Goal: Transaction & Acquisition: Purchase product/service

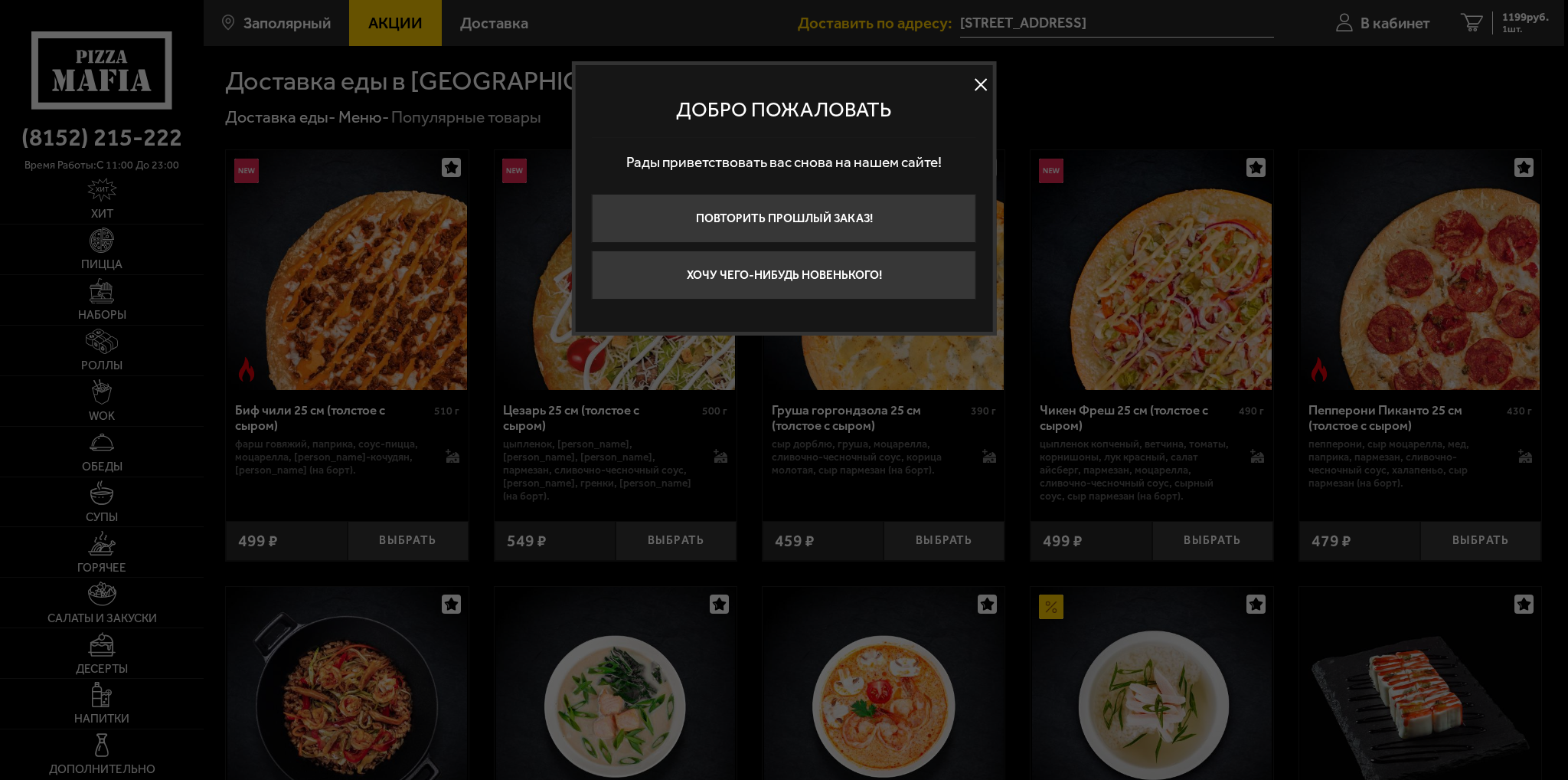
click at [987, 77] on button at bounding box center [981, 84] width 23 height 23
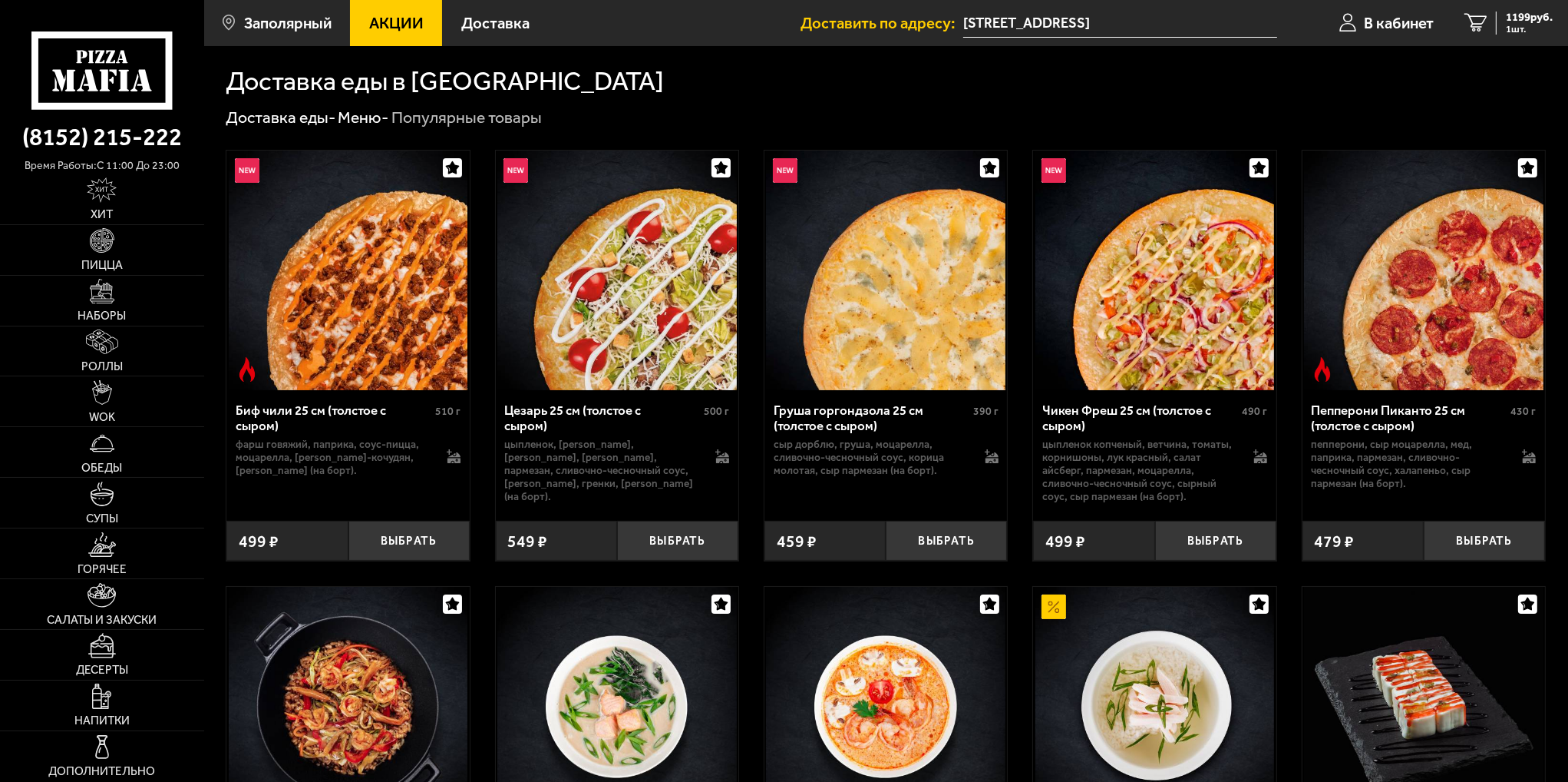
click at [654, 302] on img at bounding box center [618, 271] width 240 height 240
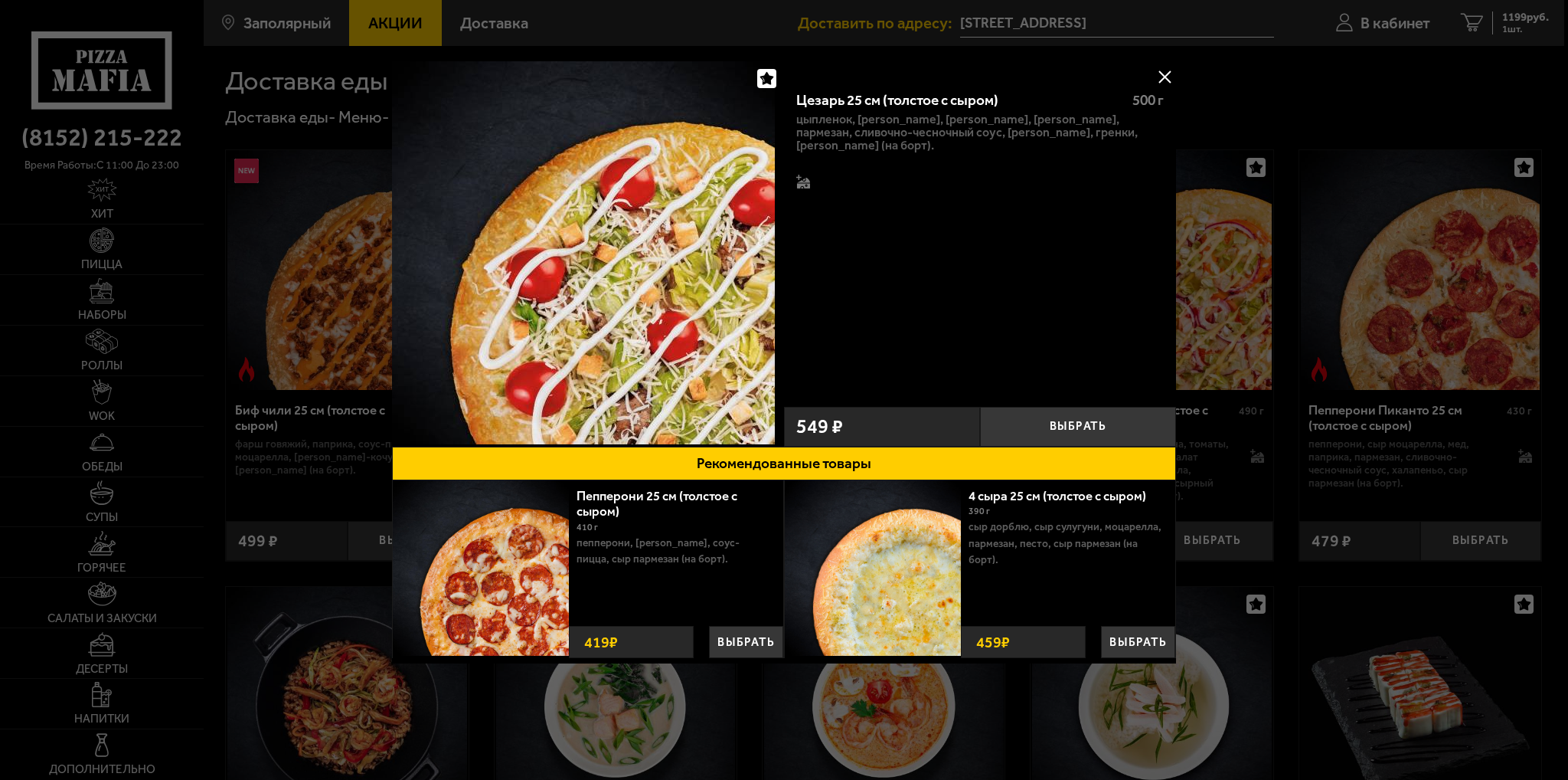
click at [1170, 74] on button at bounding box center [1164, 77] width 23 height 23
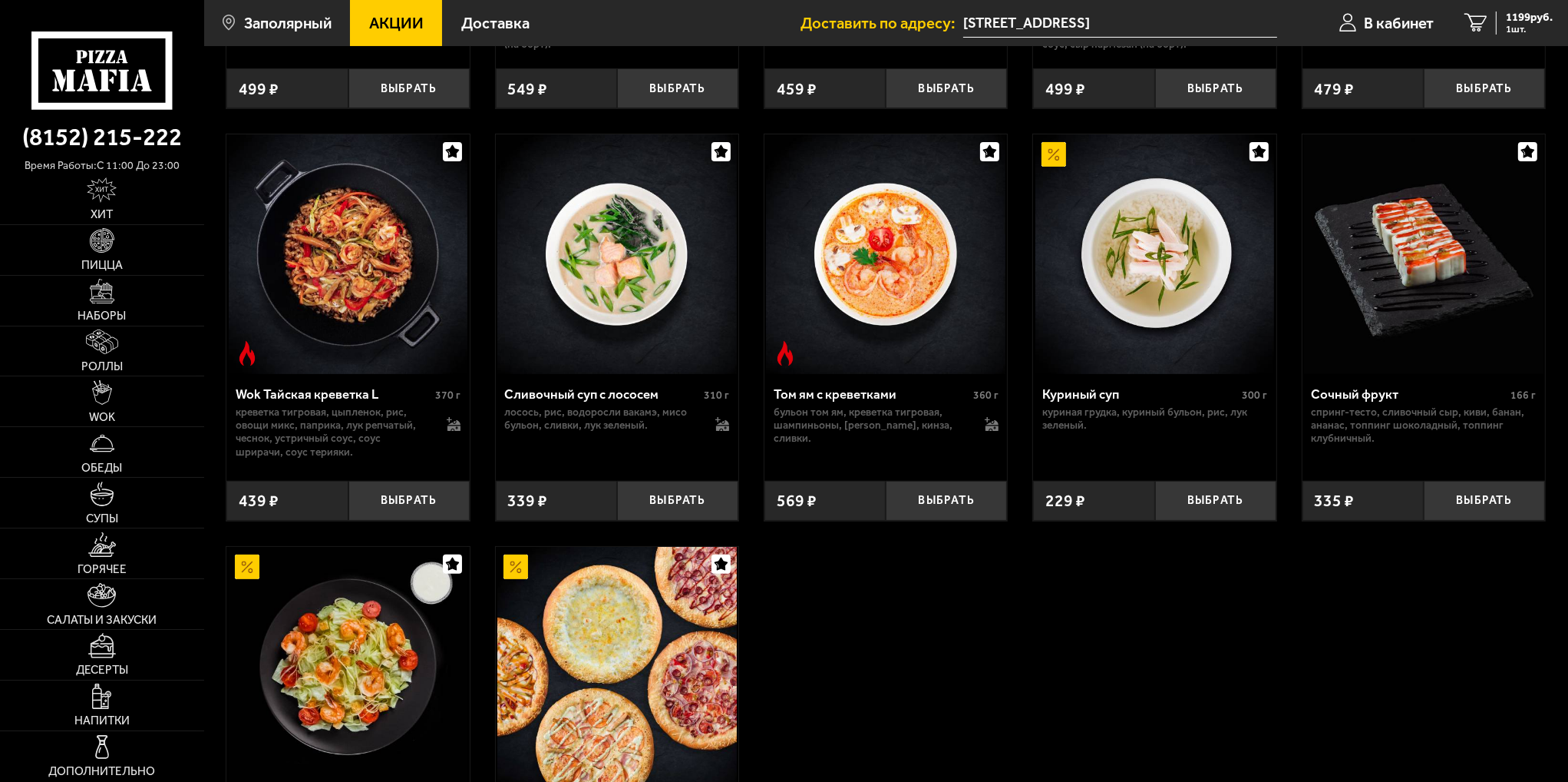
scroll to position [452, 0]
click at [94, 252] on img at bounding box center [102, 240] width 24 height 24
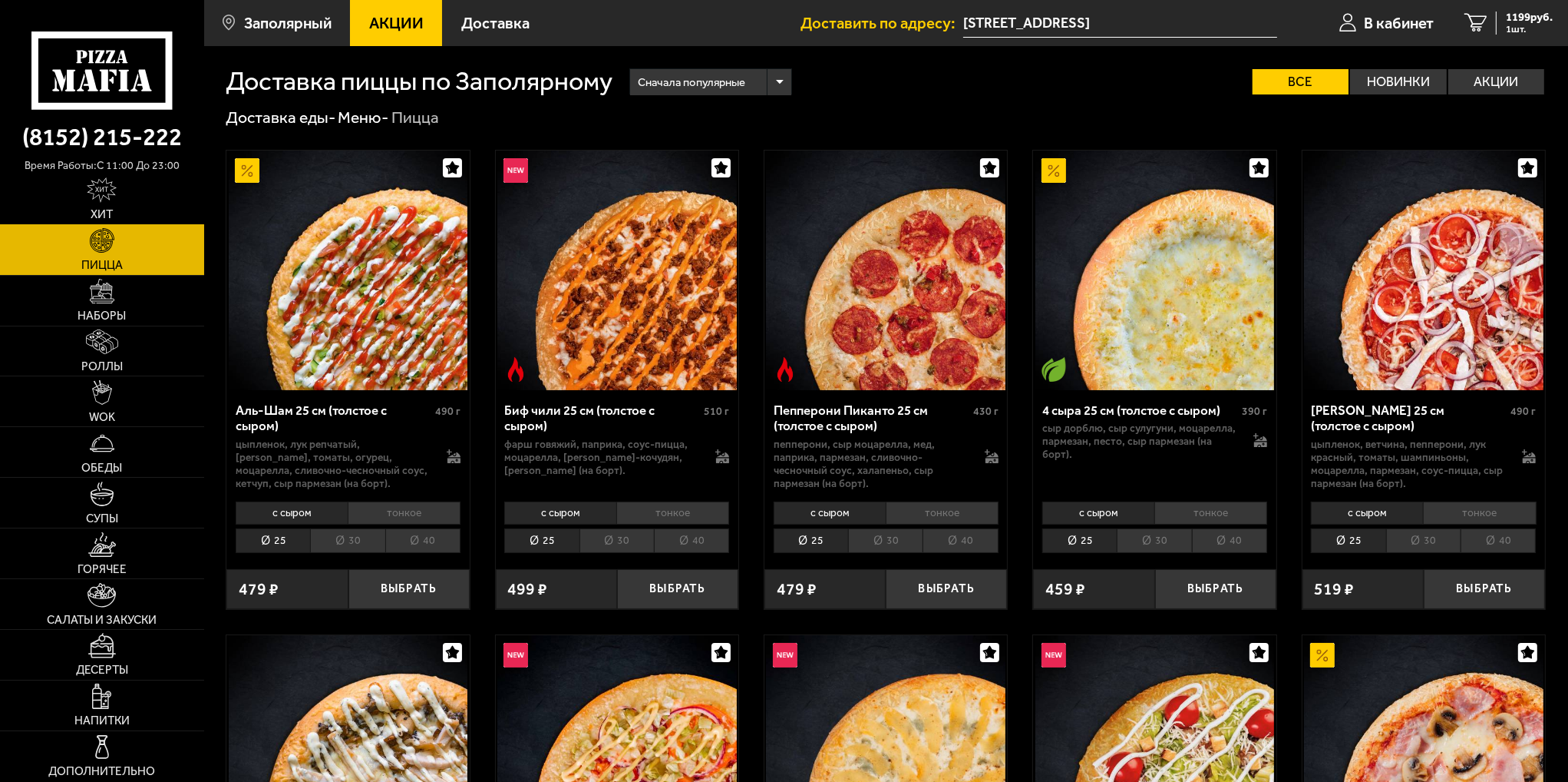
click at [114, 197] on img at bounding box center [102, 189] width 30 height 24
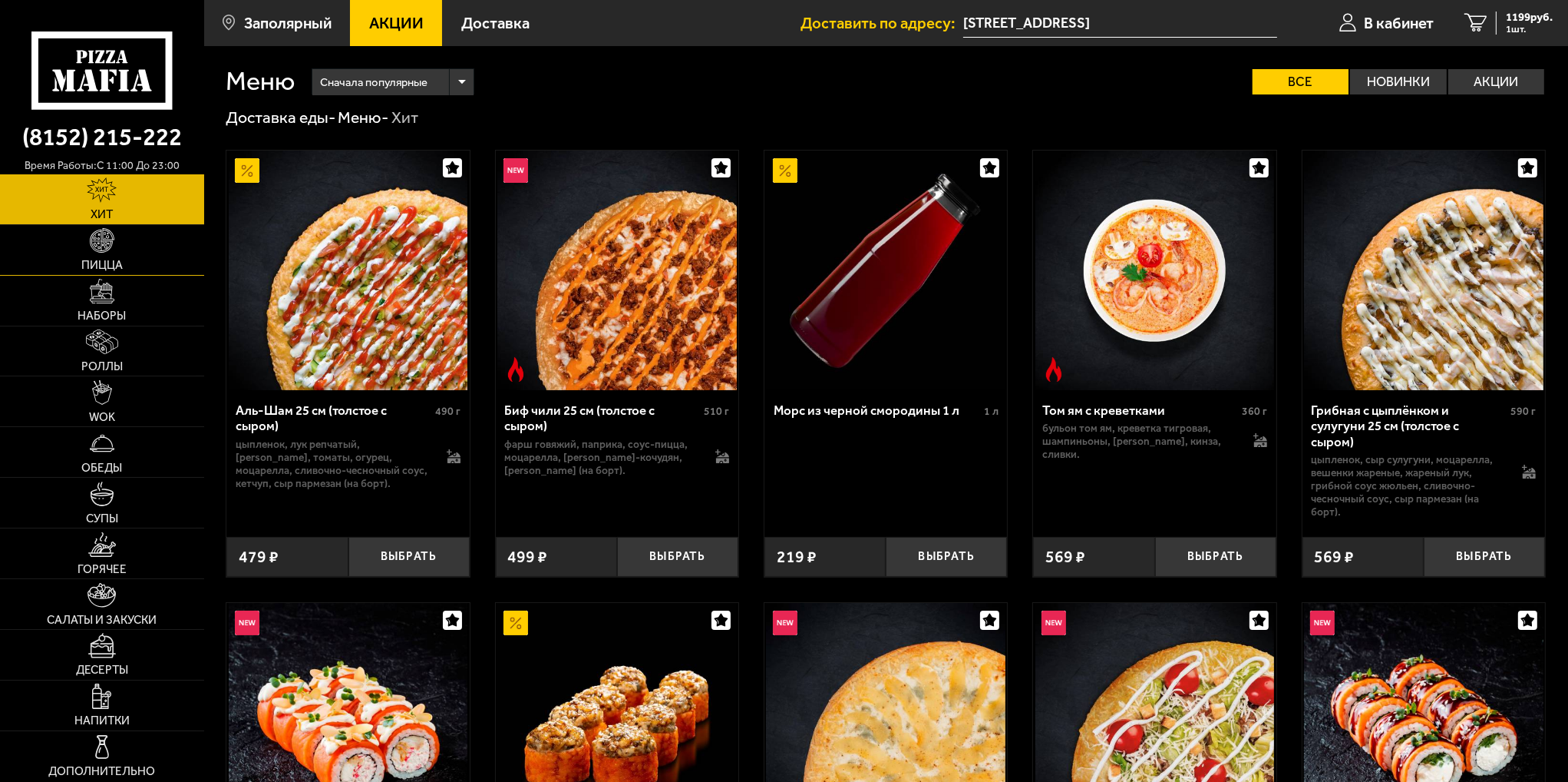
click at [120, 235] on link "Пицца" at bounding box center [102, 249] width 204 height 50
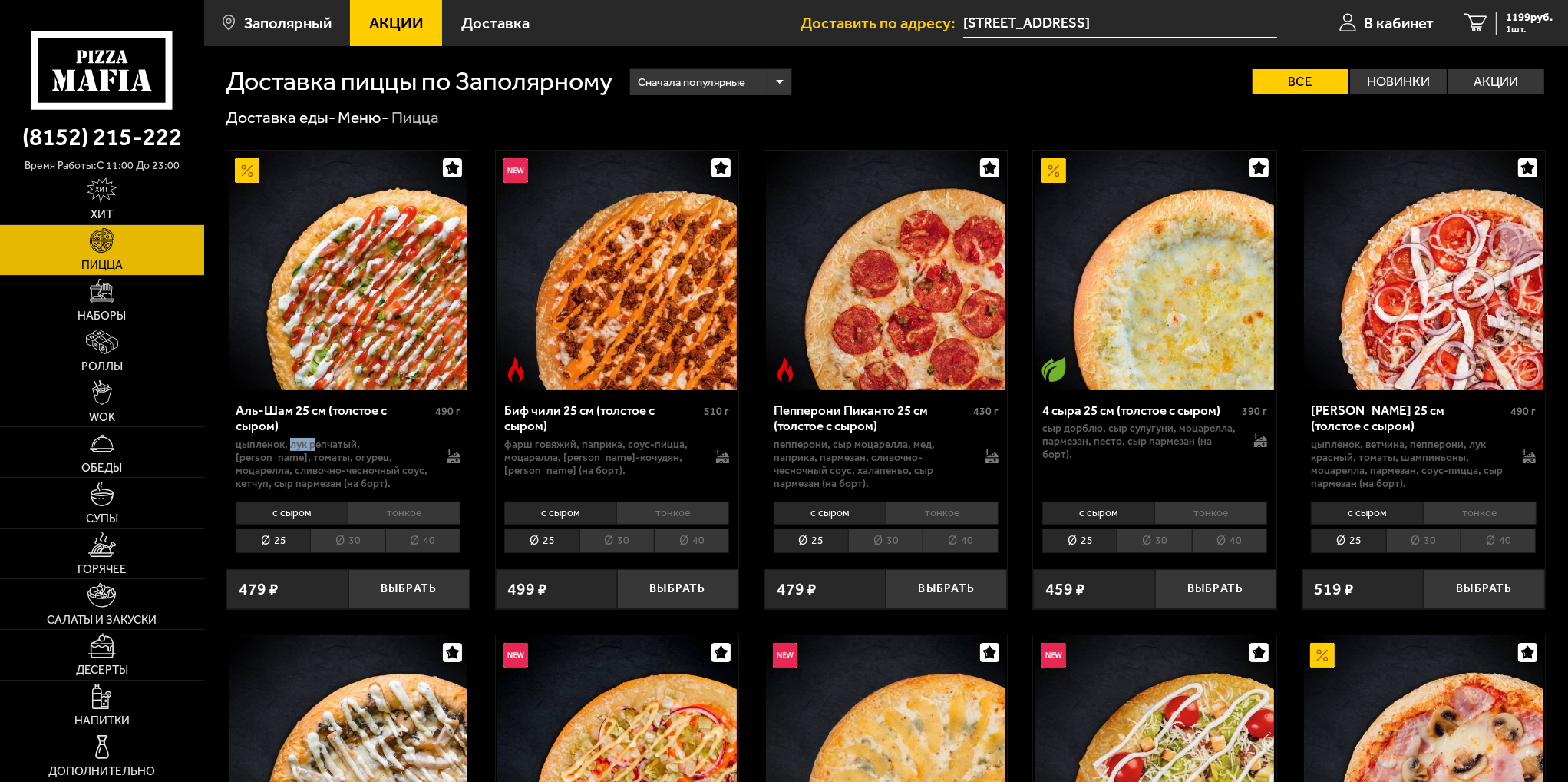
drag, startPoint x: 290, startPoint y: 444, endPoint x: 311, endPoint y: 448, distance: 21.4
click at [311, 446] on p "цыпленок, лук репчатый, [PERSON_NAME], томаты, огурец, моцарелла, сливочно-чесн…" at bounding box center [333, 464] width 195 height 53
click at [280, 454] on p "цыпленок, лук репчатый, [PERSON_NAME], томаты, огурец, моцарелла, сливочно-чесн…" at bounding box center [333, 464] width 195 height 53
drag, startPoint x: 298, startPoint y: 444, endPoint x: 396, endPoint y: 444, distance: 98.0
click at [396, 444] on p "цыпленок, лук репчатый, [PERSON_NAME], томаты, огурец, моцарелла, сливочно-чесн…" at bounding box center [333, 464] width 195 height 53
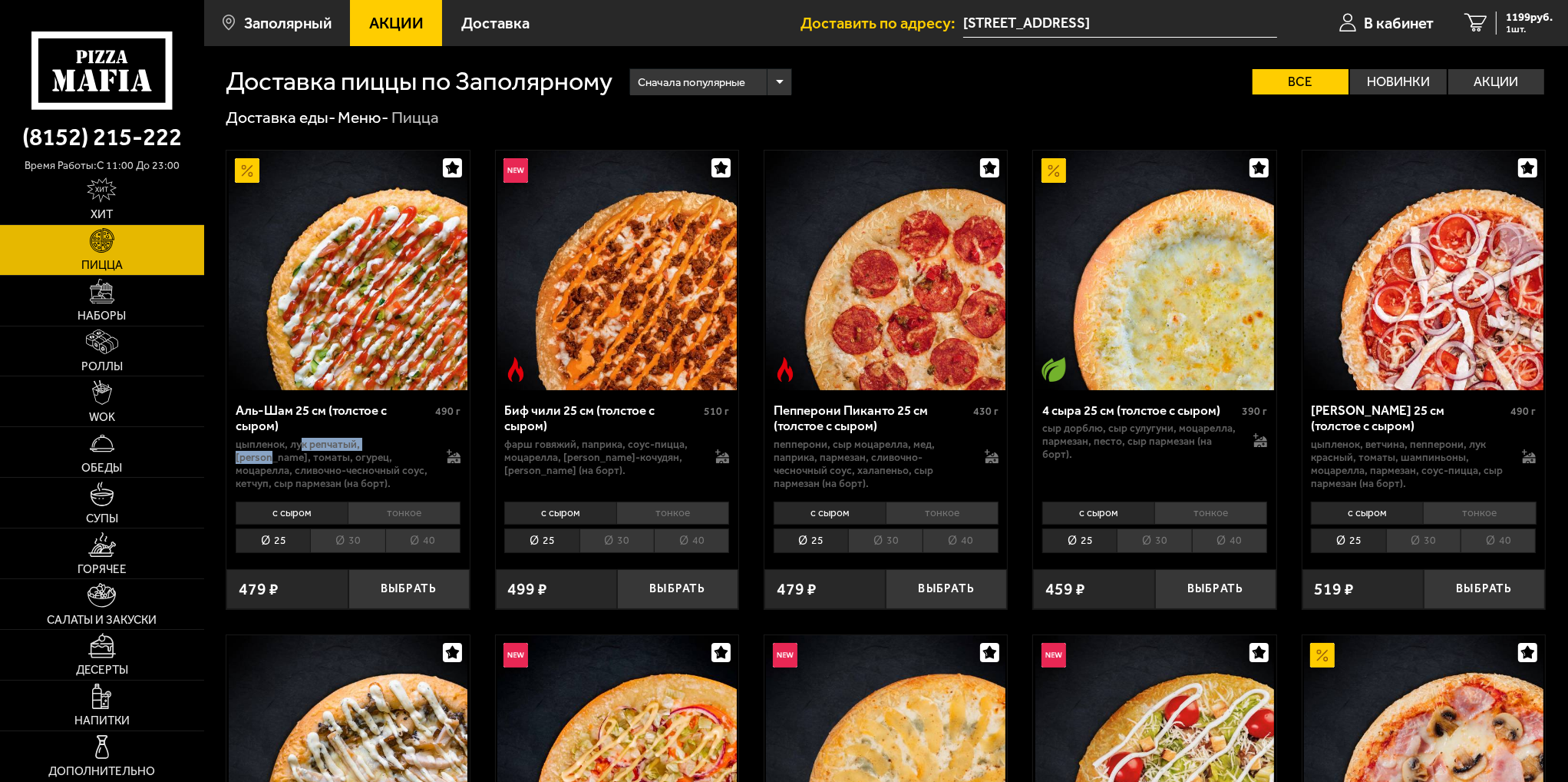
click at [396, 442] on p "цыпленок, лук репчатый, [PERSON_NAME], томаты, огурец, моцарелла, сливочно-чесн…" at bounding box center [333, 464] width 195 height 53
click at [264, 457] on p "цыпленок, лук репчатый, [PERSON_NAME], томаты, огурец, моцарелла, сливочно-чесн…" at bounding box center [333, 464] width 195 height 53
drag, startPoint x: 289, startPoint y: 458, endPoint x: 366, endPoint y: 458, distance: 77.0
click at [366, 458] on p "цыпленок, лук репчатый, [PERSON_NAME], томаты, огурец, моцарелла, сливочно-чесн…" at bounding box center [333, 464] width 195 height 53
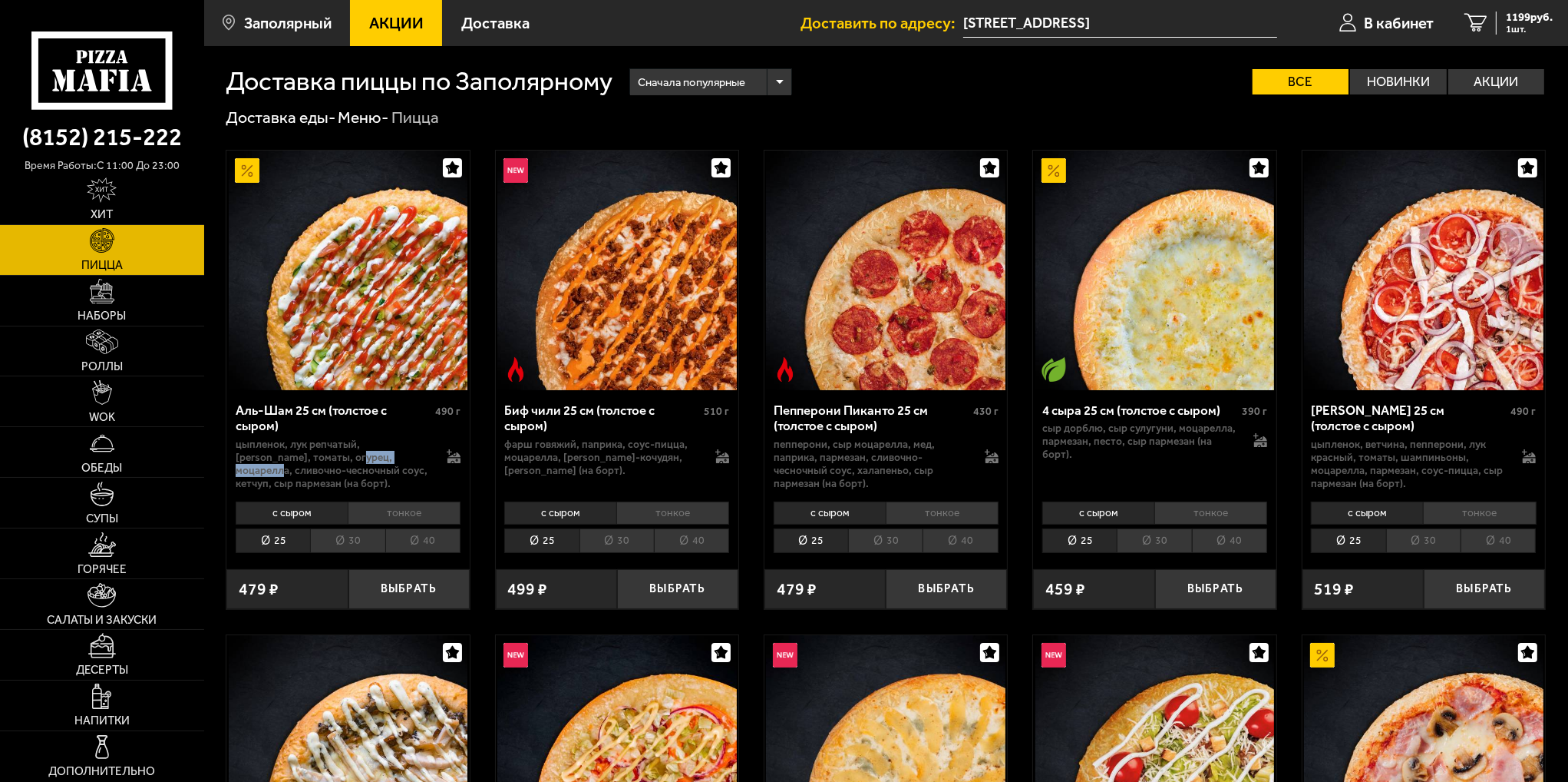
click at [366, 458] on p "цыпленок, лук репчатый, [PERSON_NAME], томаты, огурец, моцарелла, сливочно-чесн…" at bounding box center [333, 464] width 195 height 53
click at [350, 459] on p "цыпленок, лук репчатый, [PERSON_NAME], томаты, огурец, моцарелла, сливочно-чесн…" at bounding box center [333, 464] width 195 height 53
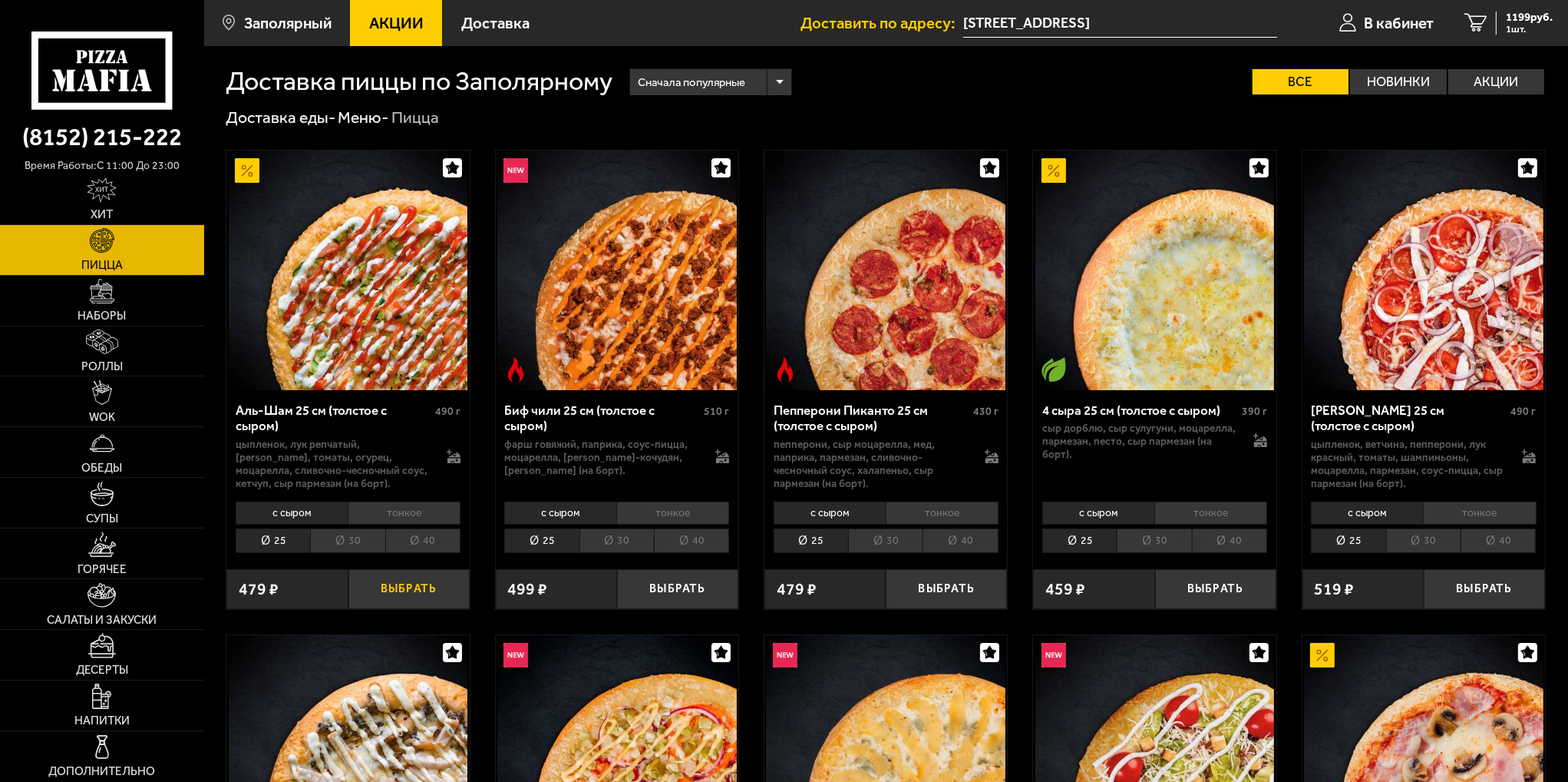
click at [421, 581] on button "Выбрать" at bounding box center [409, 589] width 121 height 40
click at [113, 603] on img at bounding box center [101, 595] width 28 height 24
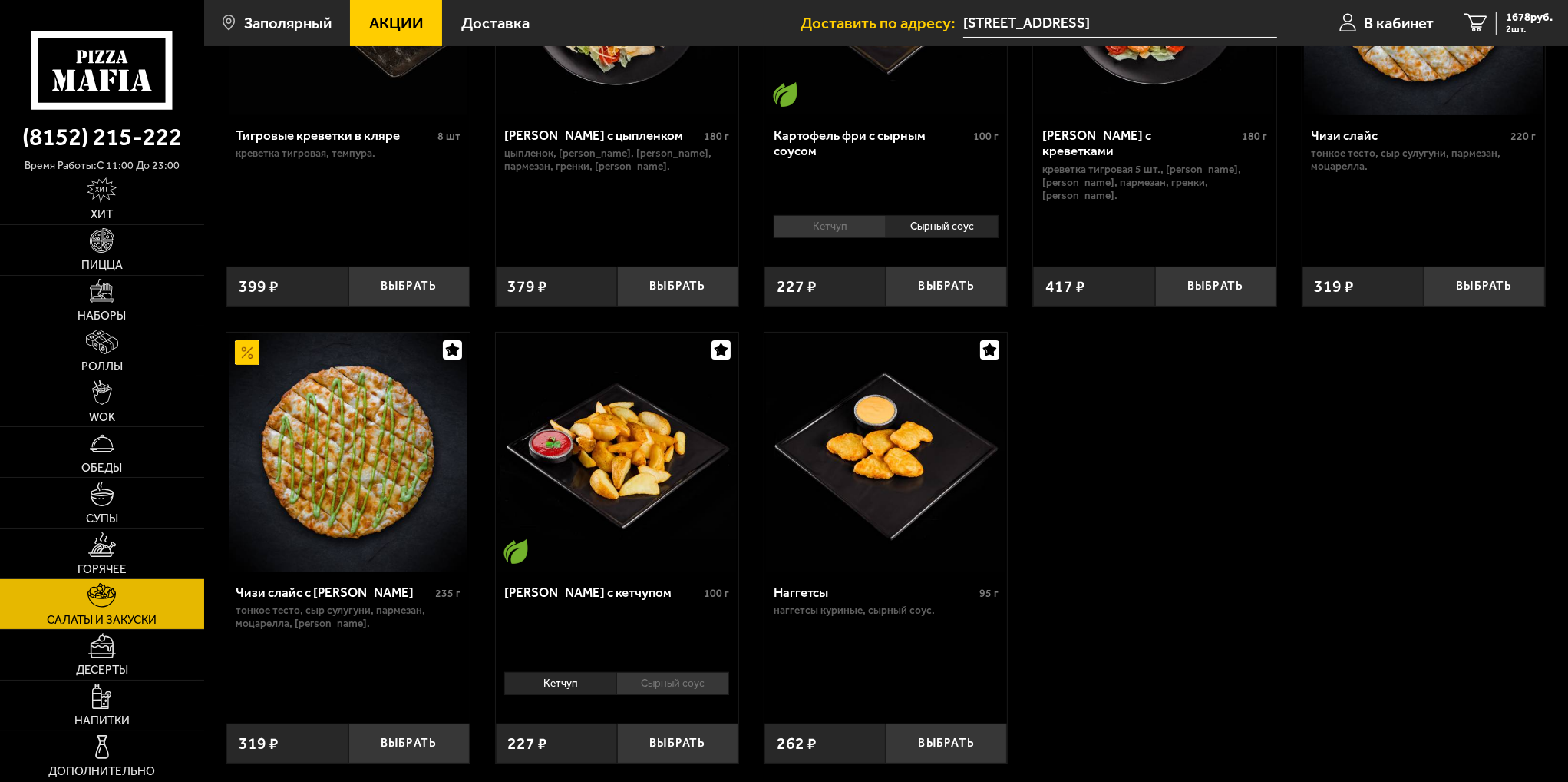
scroll to position [77, 0]
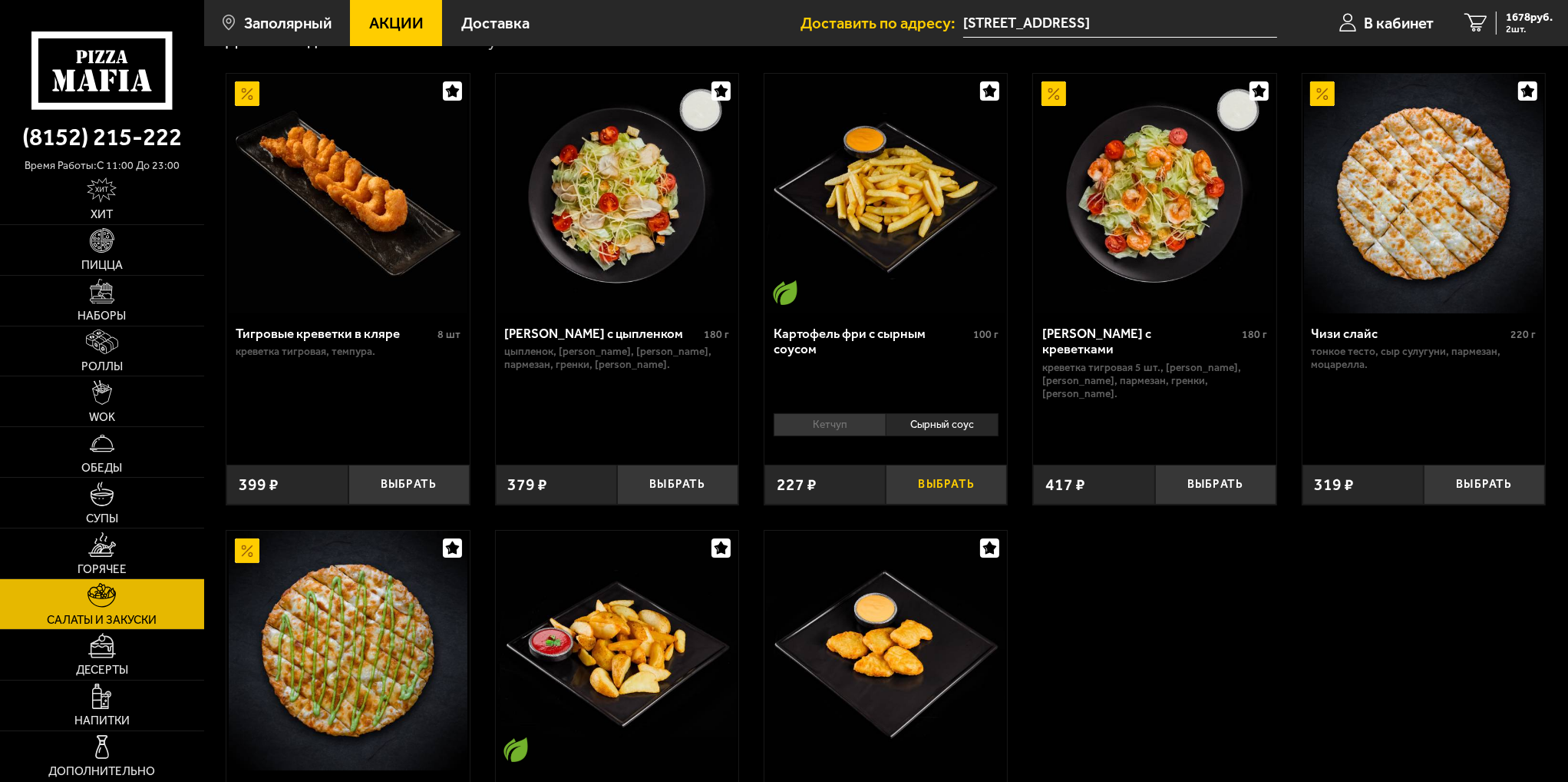
click at [948, 481] on button "Выбрать" at bounding box center [946, 484] width 121 height 40
click at [821, 425] on li "Кетчуп" at bounding box center [829, 425] width 112 height 23
click at [956, 423] on li "Сырный соус" at bounding box center [942, 425] width 112 height 23
click at [829, 425] on li "Кетчуп" at bounding box center [829, 425] width 112 height 23
click at [944, 425] on li "Сырный соус" at bounding box center [942, 425] width 112 height 23
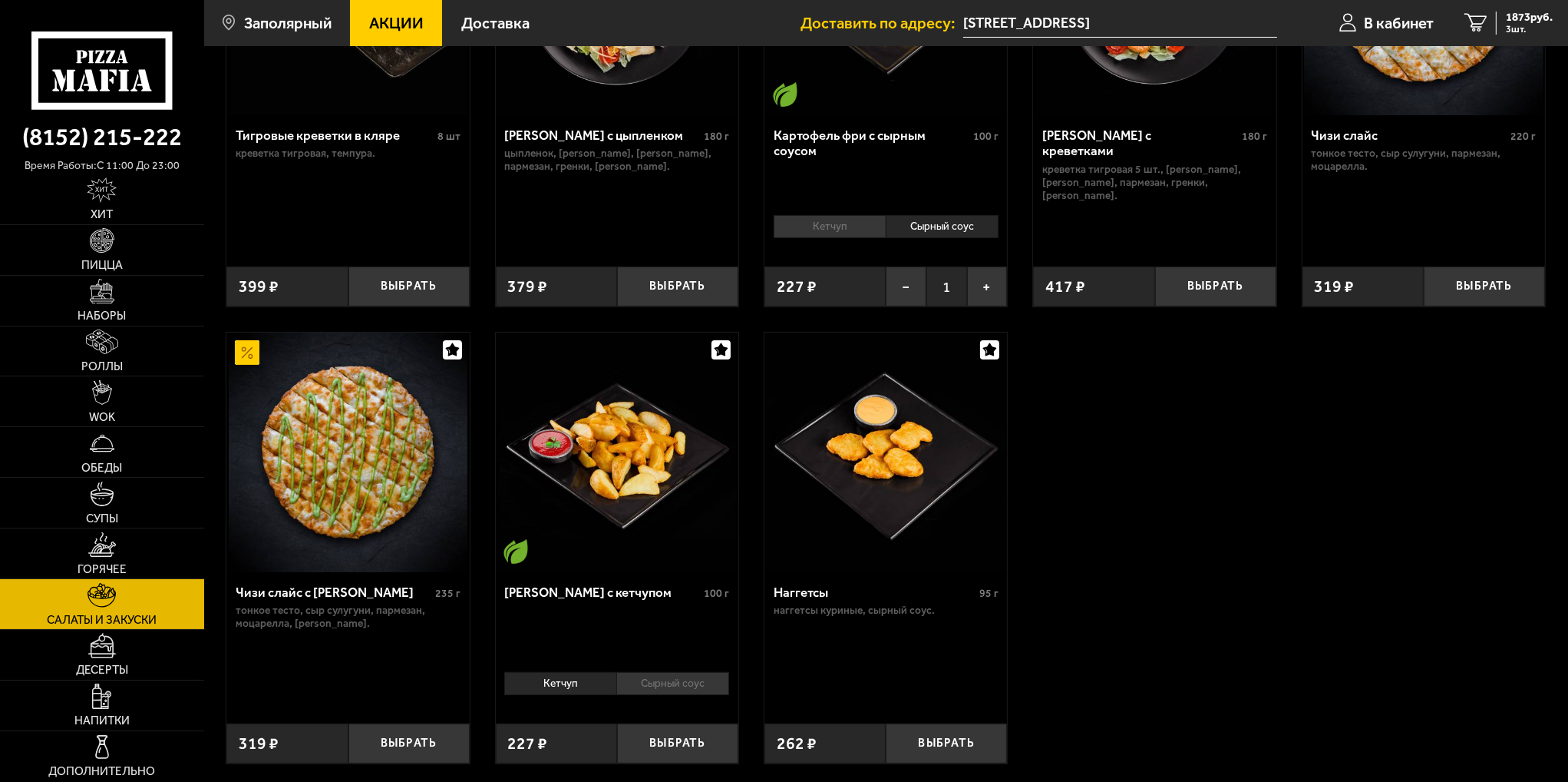
scroll to position [411, 0]
